Goal: Task Accomplishment & Management: Manage account settings

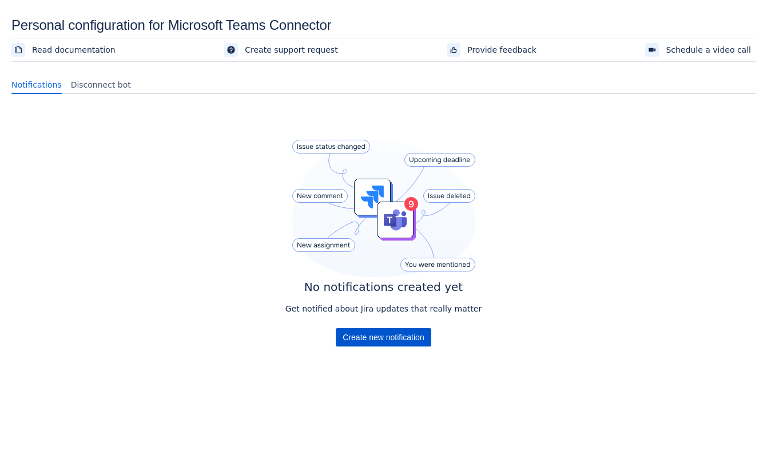
click at [374, 335] on span "Create new notification" at bounding box center [383, 337] width 81 height 18
click at [362, 331] on span "Create new notification" at bounding box center [383, 337] width 81 height 18
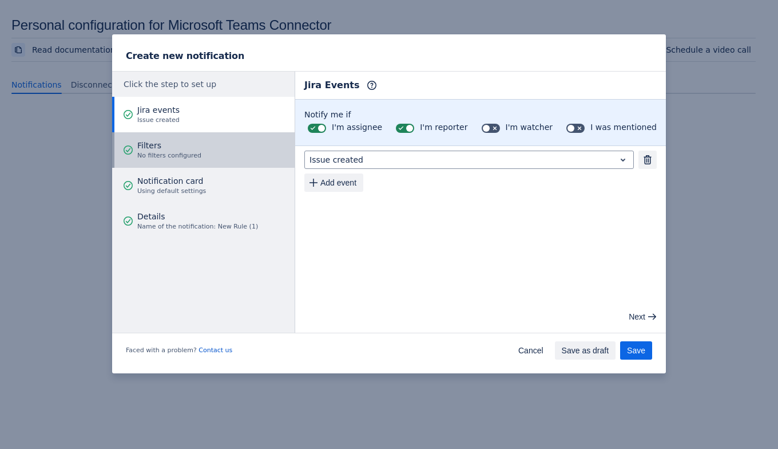
click at [166, 154] on span "No filters configured" at bounding box center [169, 155] width 64 height 9
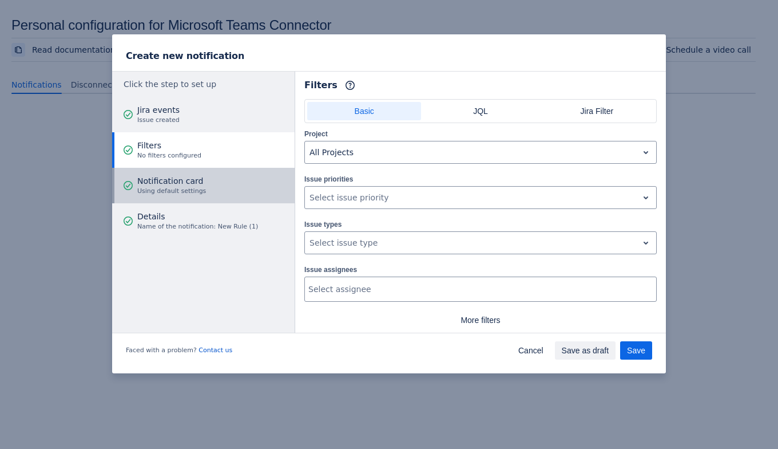
click at [173, 174] on div "Notification card Using default settings" at bounding box center [171, 185] width 69 height 34
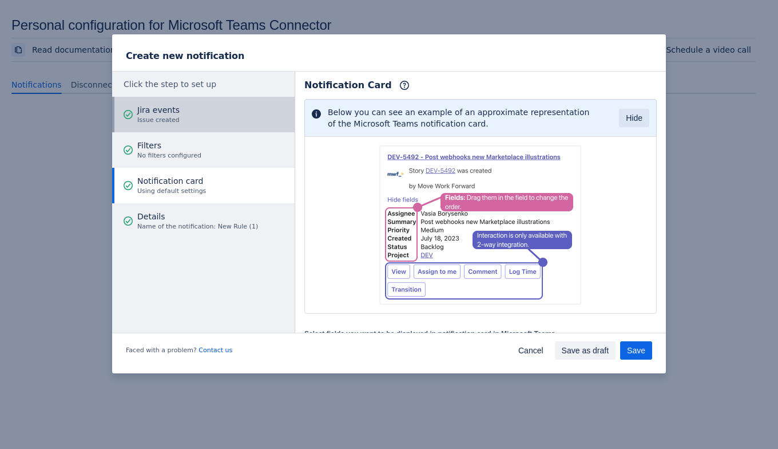
click at [161, 109] on span "Jira events" at bounding box center [158, 109] width 42 height 11
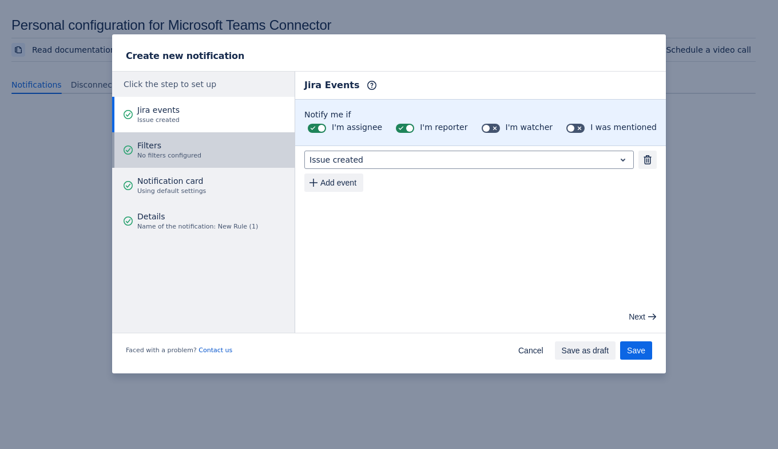
click at [183, 148] on span "Filters" at bounding box center [169, 145] width 64 height 11
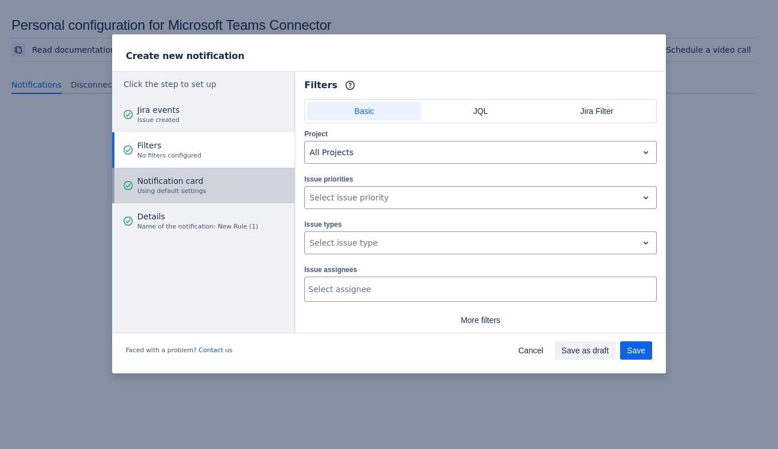
click at [192, 181] on span "Notification card" at bounding box center [171, 180] width 69 height 11
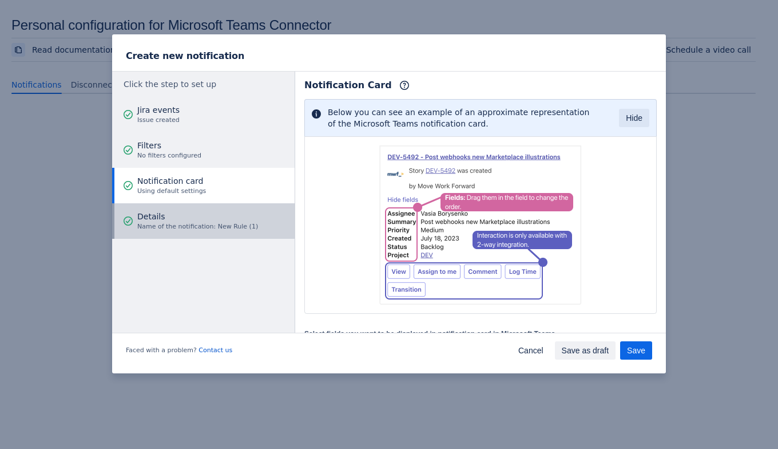
drag, startPoint x: 194, startPoint y: 221, endPoint x: 229, endPoint y: 248, distance: 44.1
click at [194, 222] on span "Name of the notification: New Rule (1)" at bounding box center [197, 226] width 121 height 9
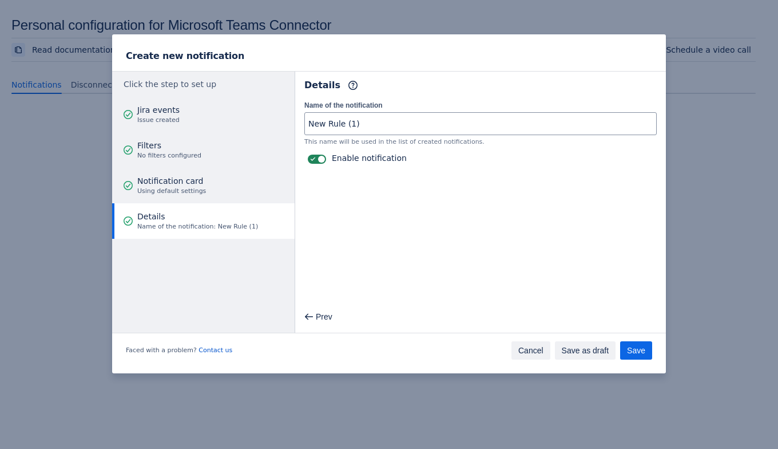
click at [521, 343] on button "Cancel" at bounding box center [530, 350] width 39 height 18
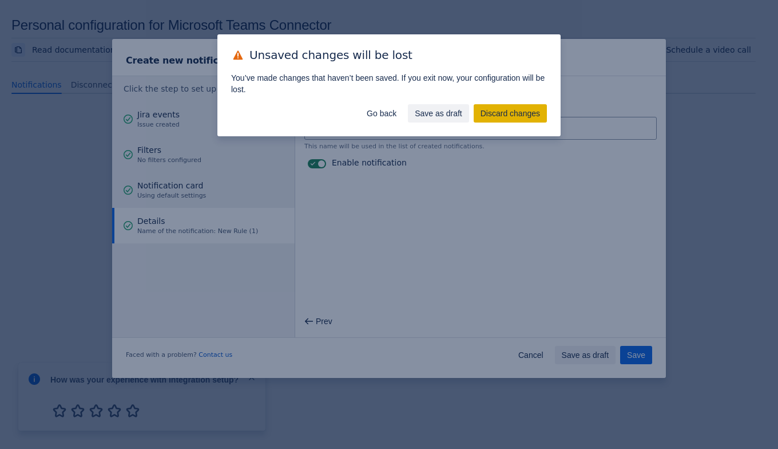
click at [500, 109] on span "Discard changes" at bounding box center [510, 113] width 59 height 18
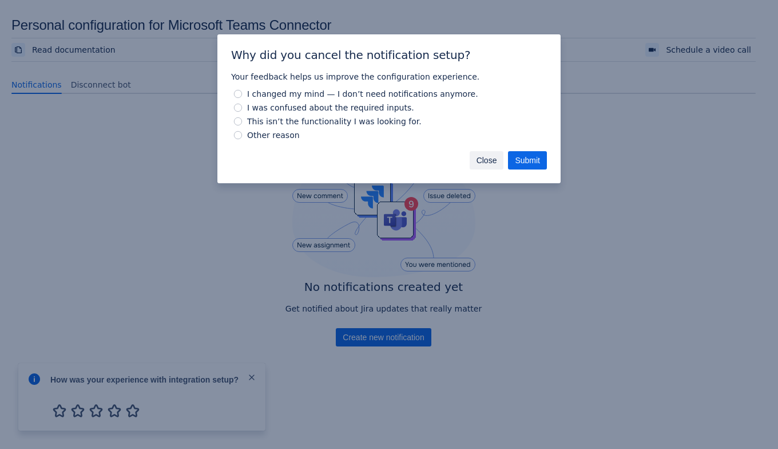
click at [486, 158] on span "Close" at bounding box center [487, 160] width 21 height 18
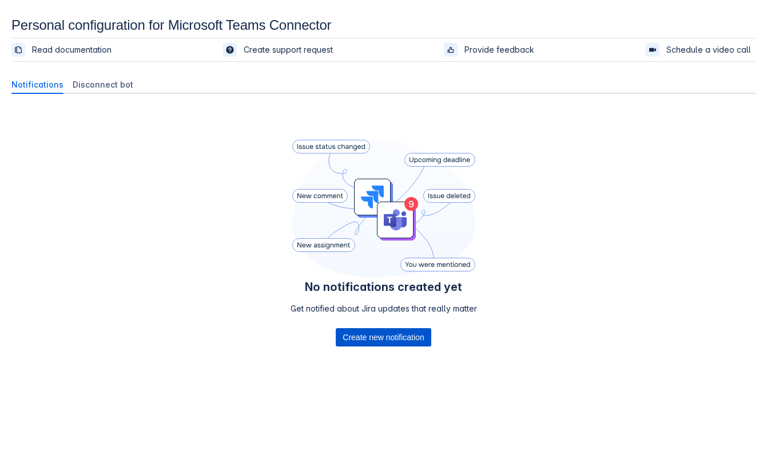
click at [368, 340] on span "Create new notification" at bounding box center [383, 337] width 81 height 18
